Goal: Find specific page/section: Find specific page/section

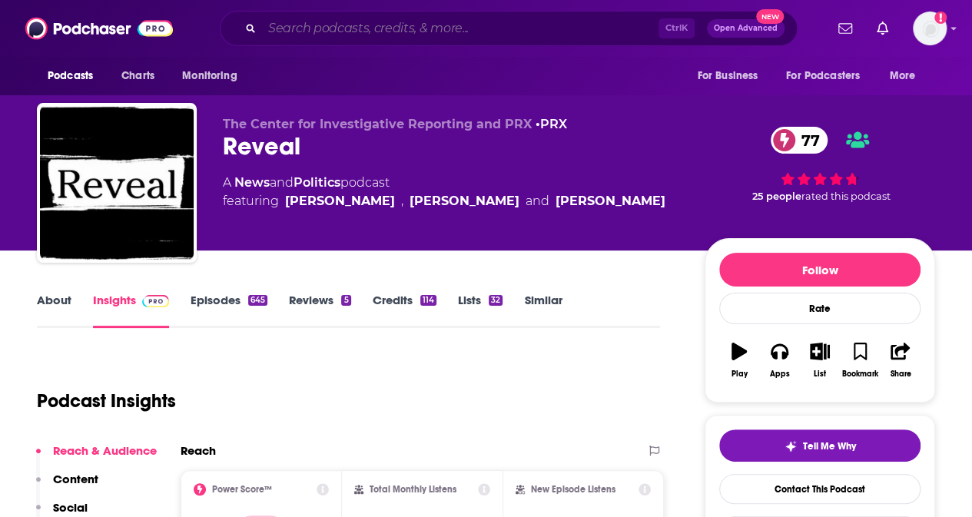
click at [498, 27] on input "Search podcasts, credits, & more..." at bounding box center [460, 28] width 396 height 25
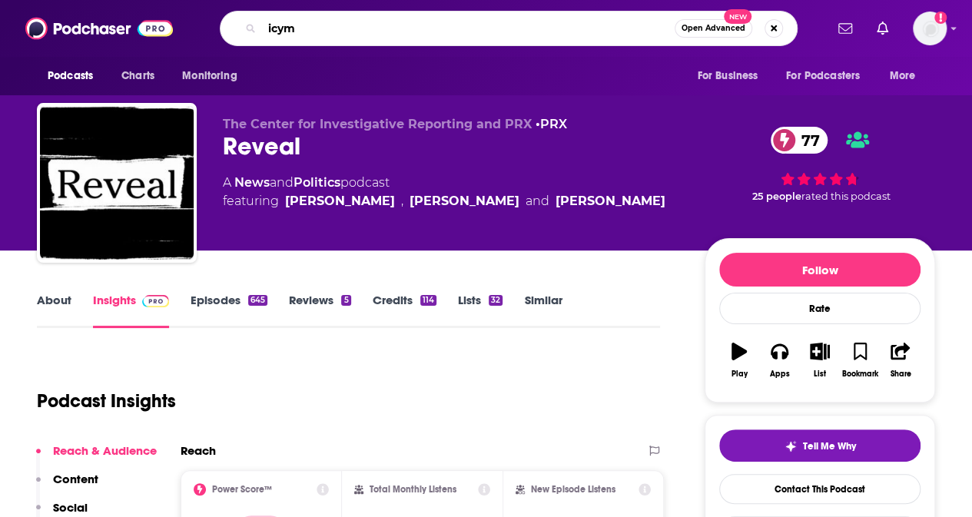
type input "icymi"
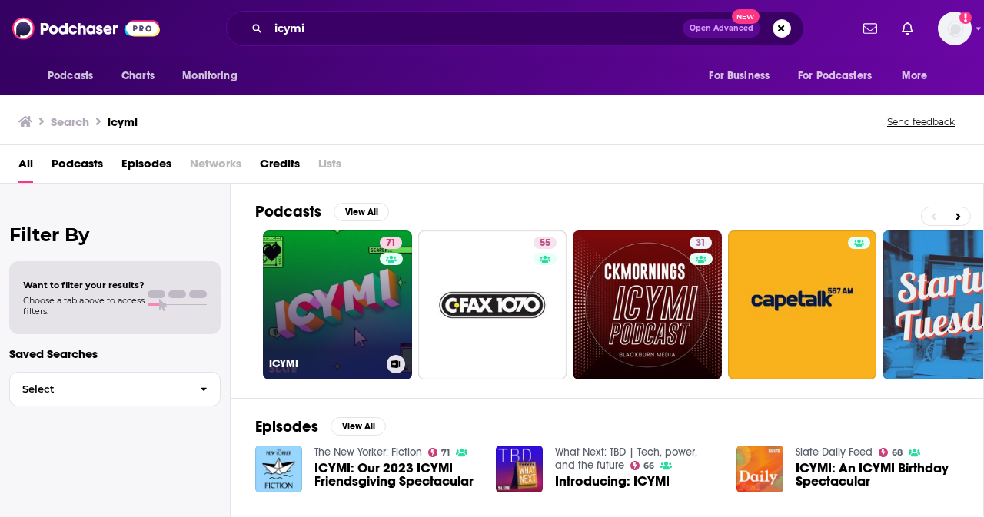
click at [337, 273] on link "71 ICYMI" at bounding box center [337, 305] width 149 height 149
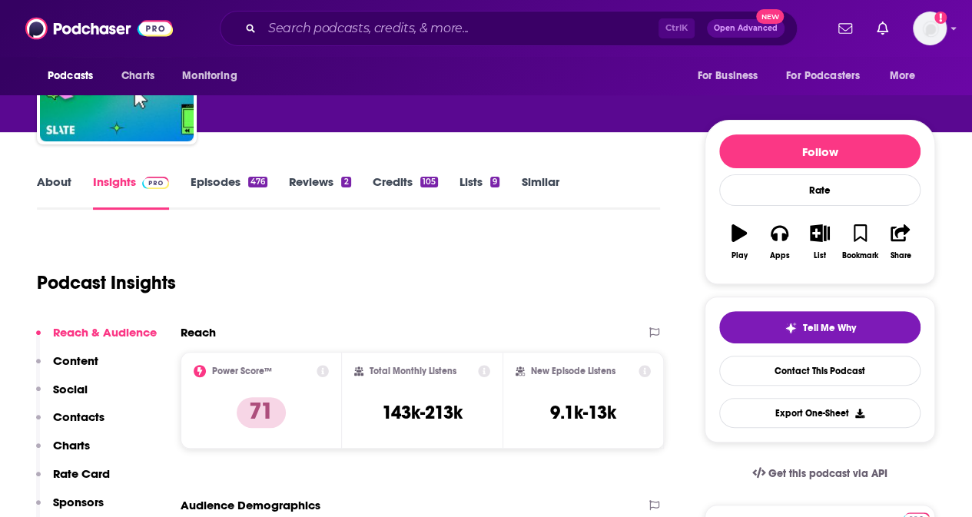
scroll to position [123, 0]
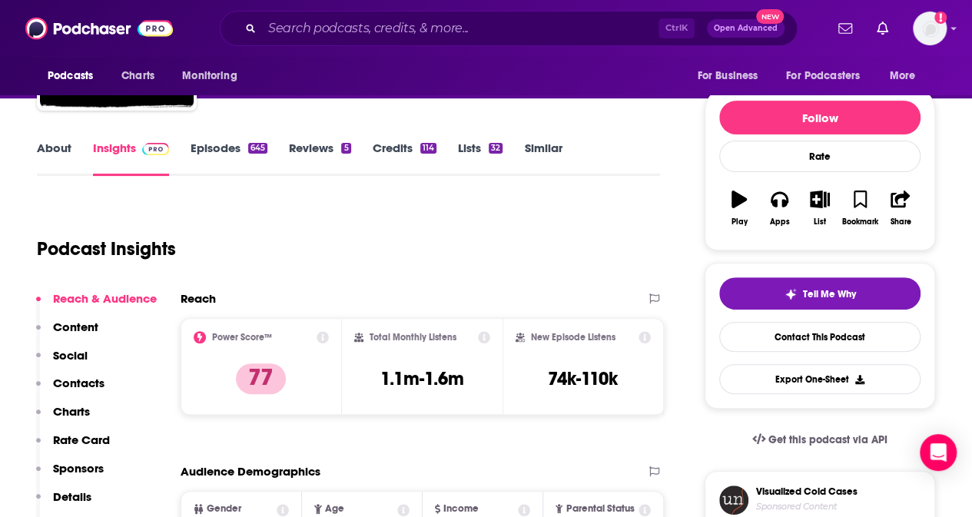
scroll to position [154, 0]
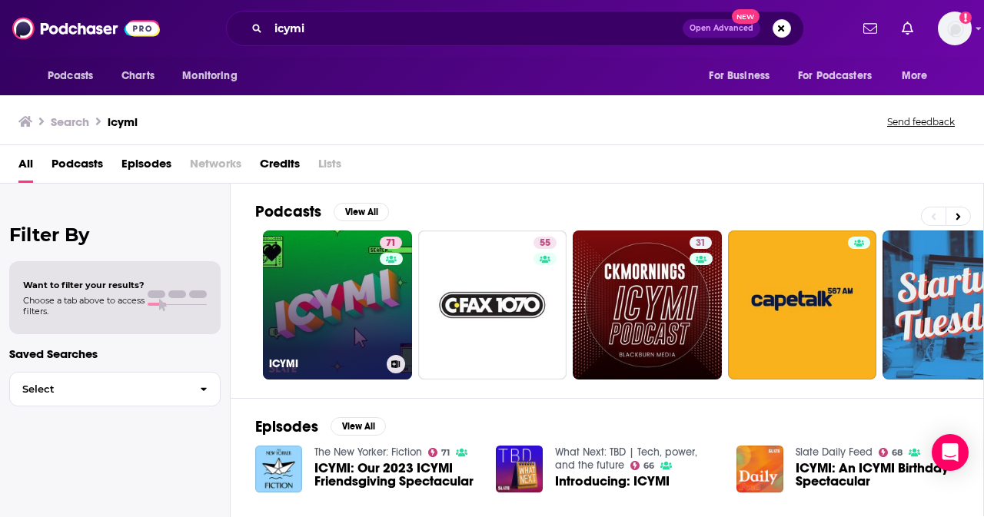
click at [368, 304] on link "71 ICYMI" at bounding box center [337, 305] width 149 height 149
